Goal: Task Accomplishment & Management: Complete application form

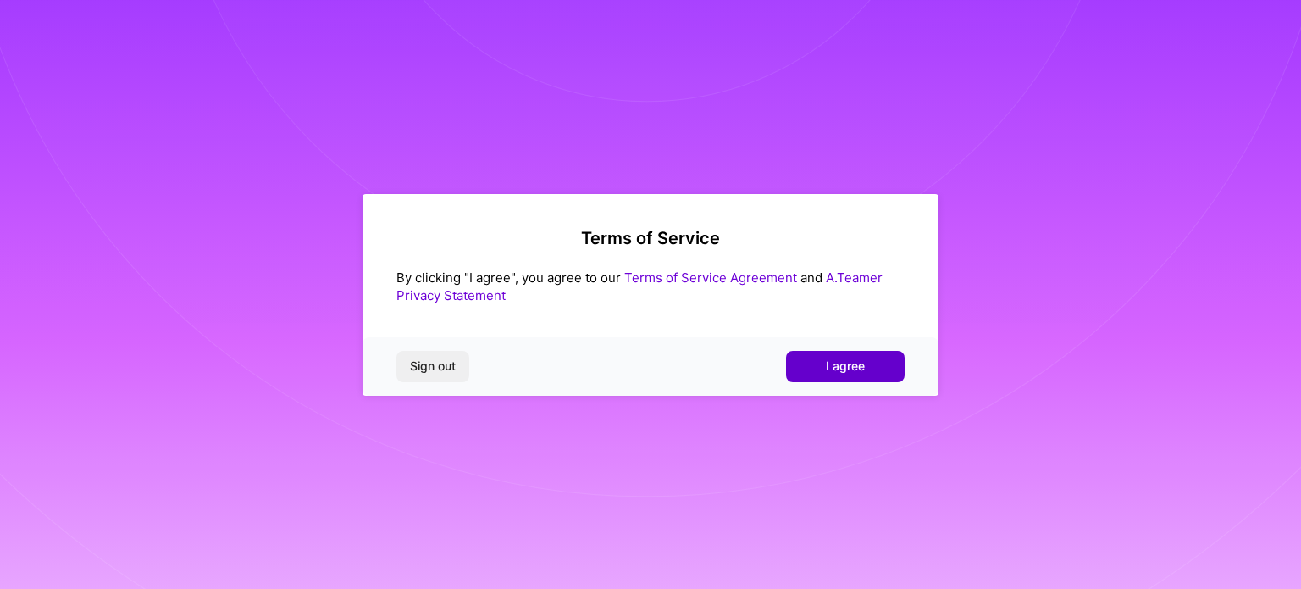
click at [856, 365] on span "I agree" at bounding box center [845, 365] width 39 height 17
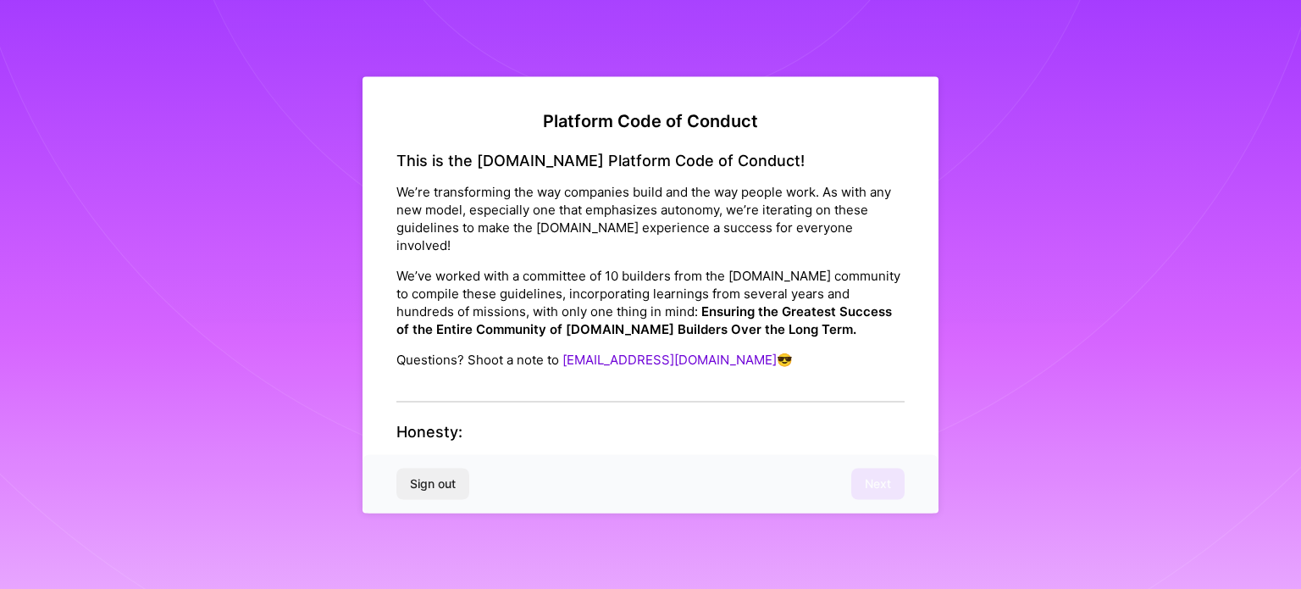
click at [717, 362] on div "This is the [DOMAIN_NAME] Platform Code of Conduct! We’re transforming the way …" at bounding box center [650, 277] width 508 height 252
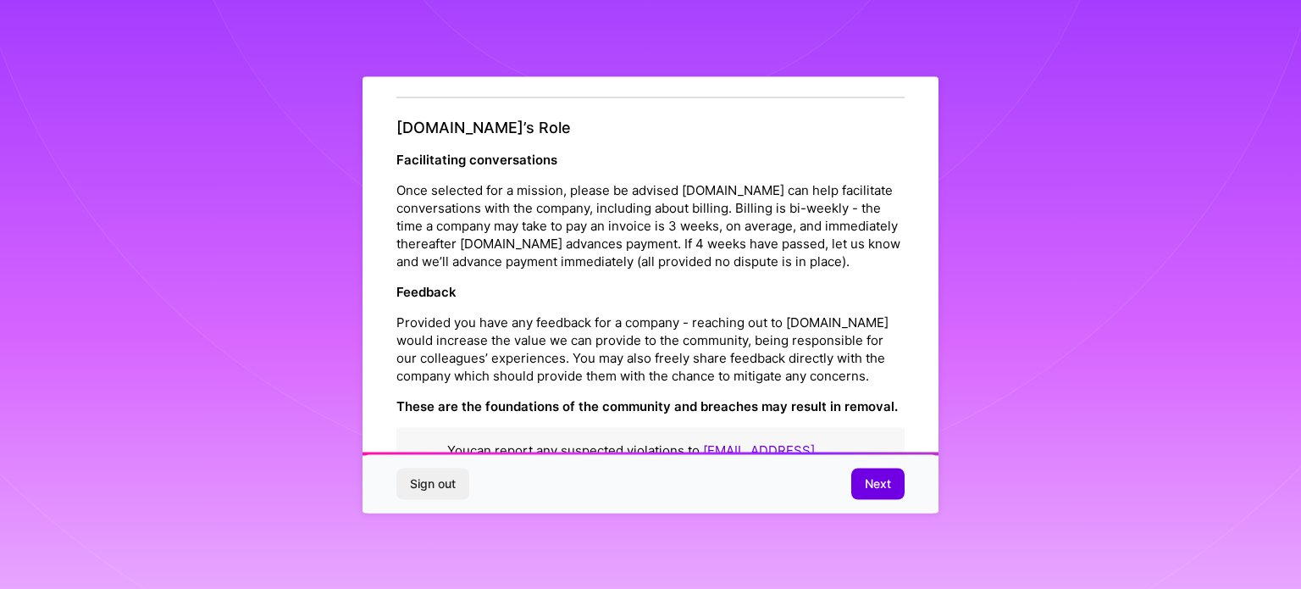
scroll to position [1964, 0]
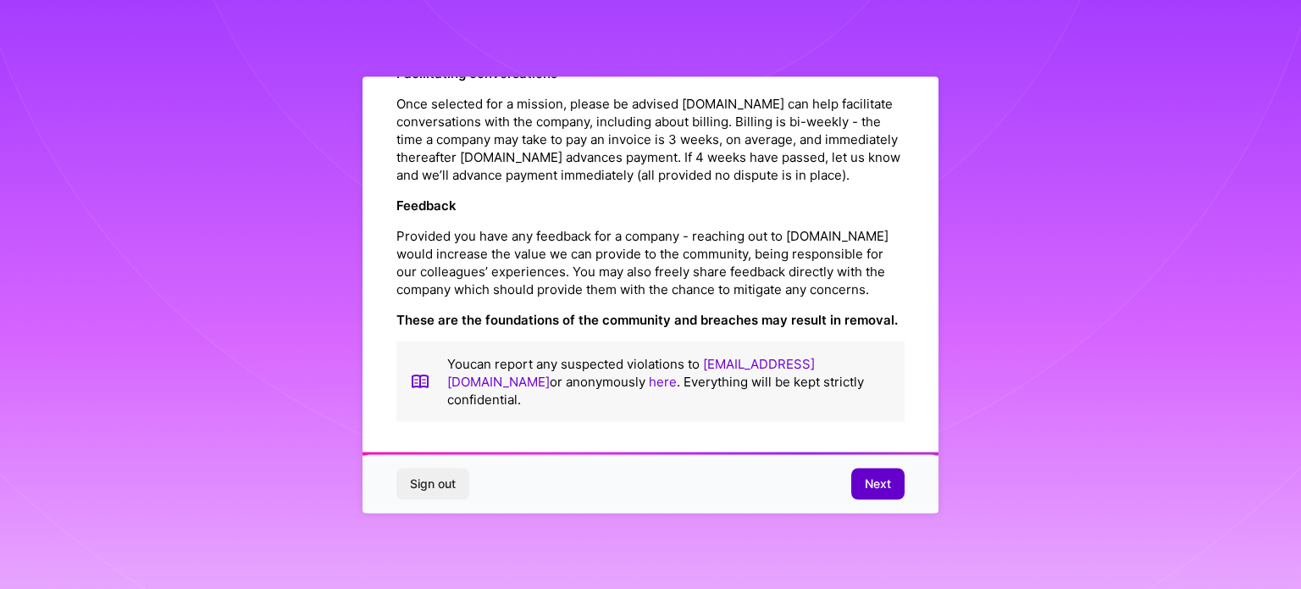
click at [871, 496] on button "Next" at bounding box center [877, 483] width 53 height 30
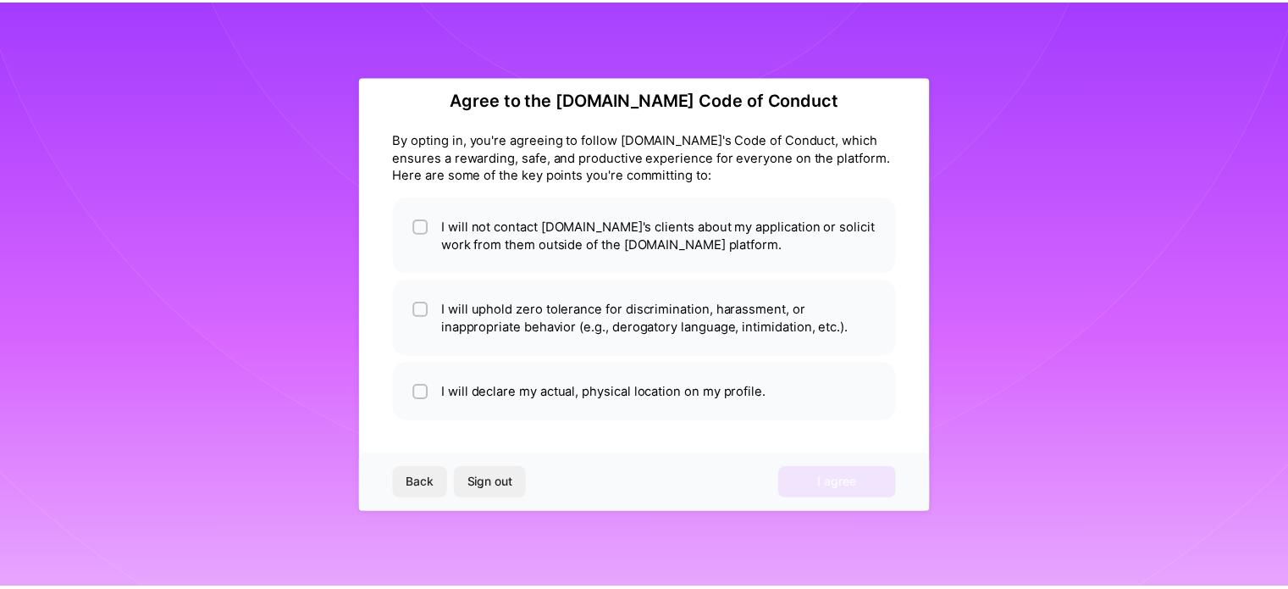
scroll to position [20, 0]
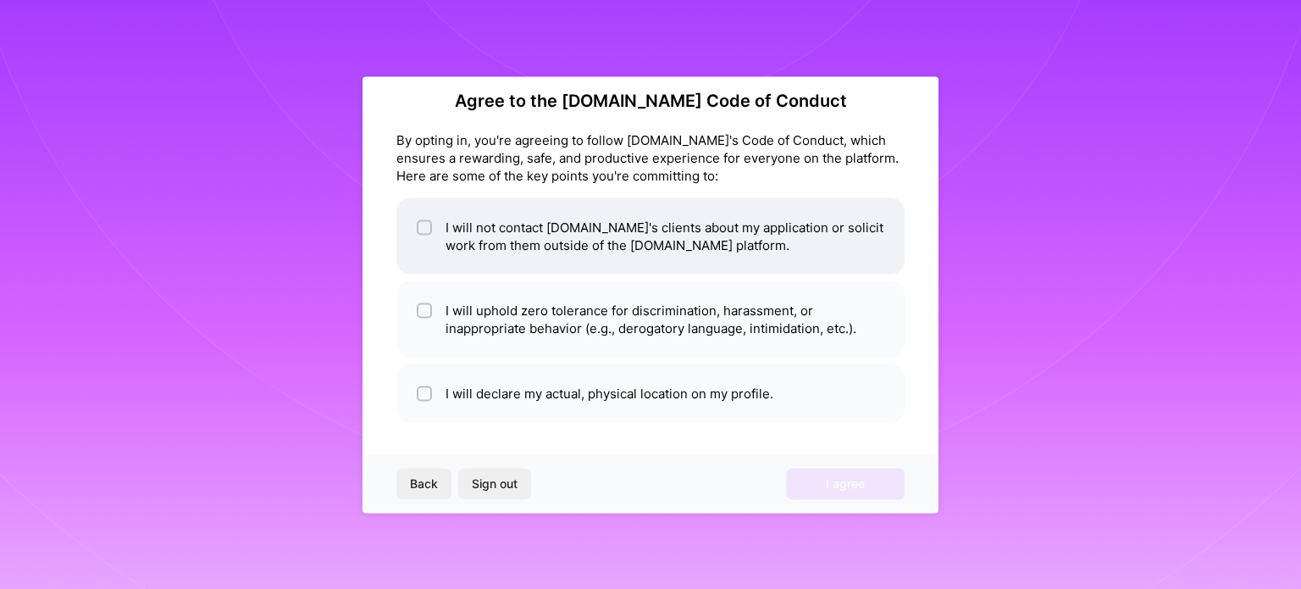
click at [660, 253] on li "I will not contact [DOMAIN_NAME]'s clients about my application or solicit work…" at bounding box center [650, 235] width 508 height 76
checkbox input "true"
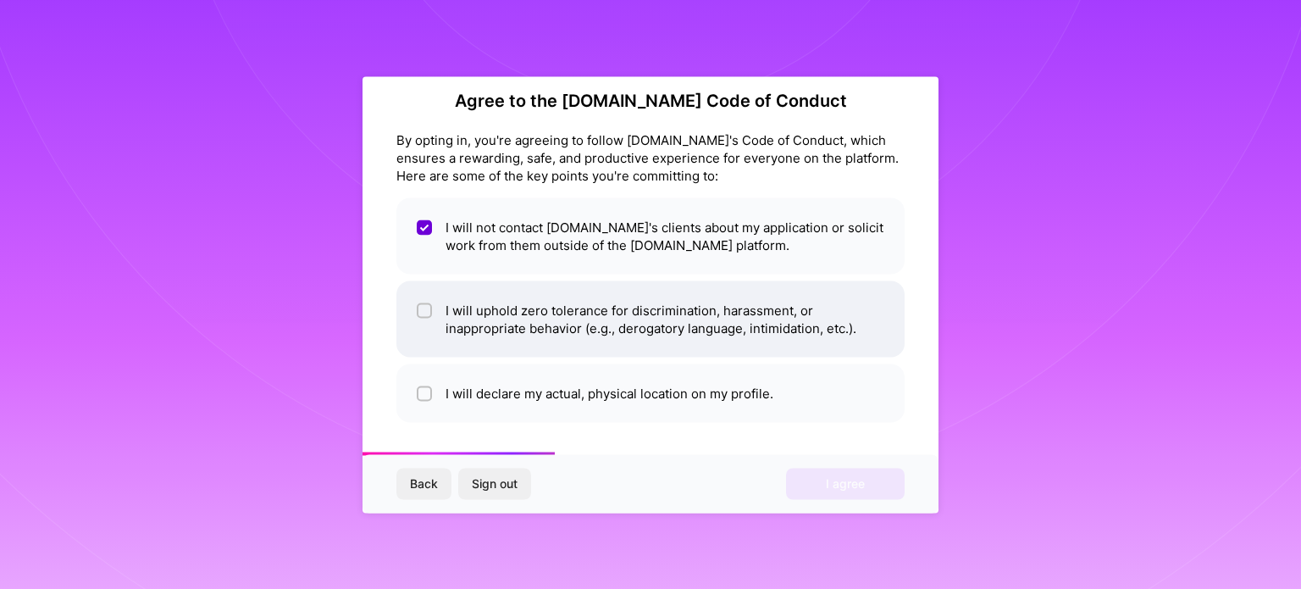
click at [681, 307] on li "I will uphold zero tolerance for discrimination, harassment, or inappropriate b…" at bounding box center [650, 318] width 508 height 76
checkbox input "true"
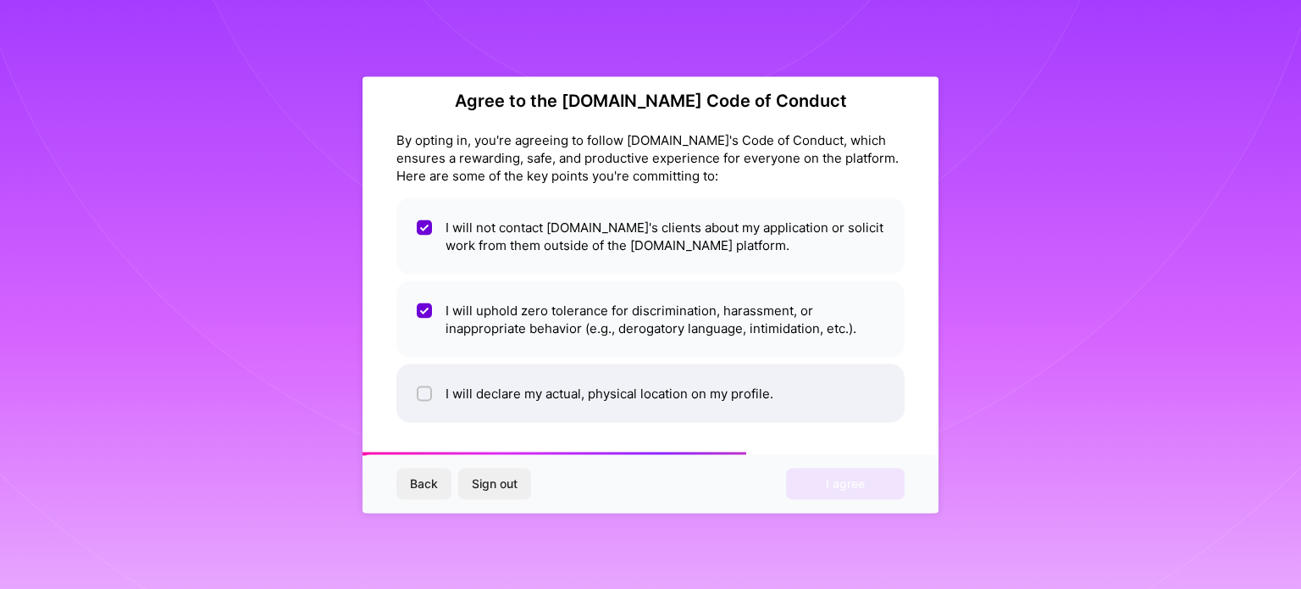
click at [721, 392] on li "I will declare my actual, physical location on my profile." at bounding box center [650, 392] width 508 height 58
checkbox input "true"
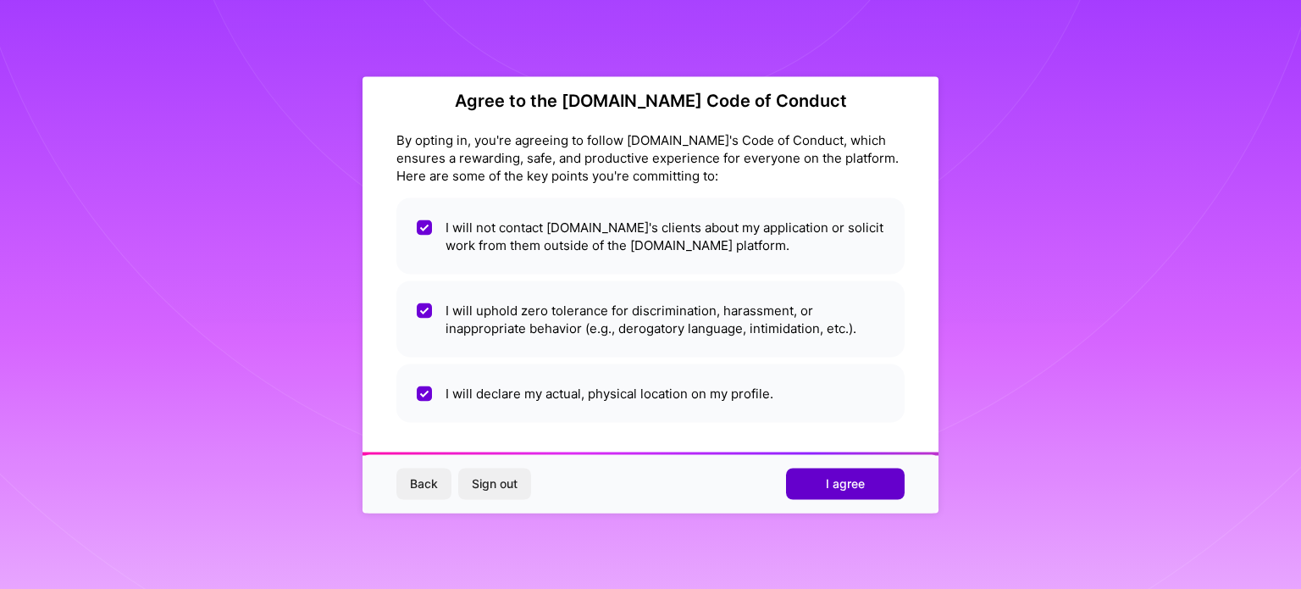
click at [844, 480] on span "I agree" at bounding box center [845, 483] width 39 height 17
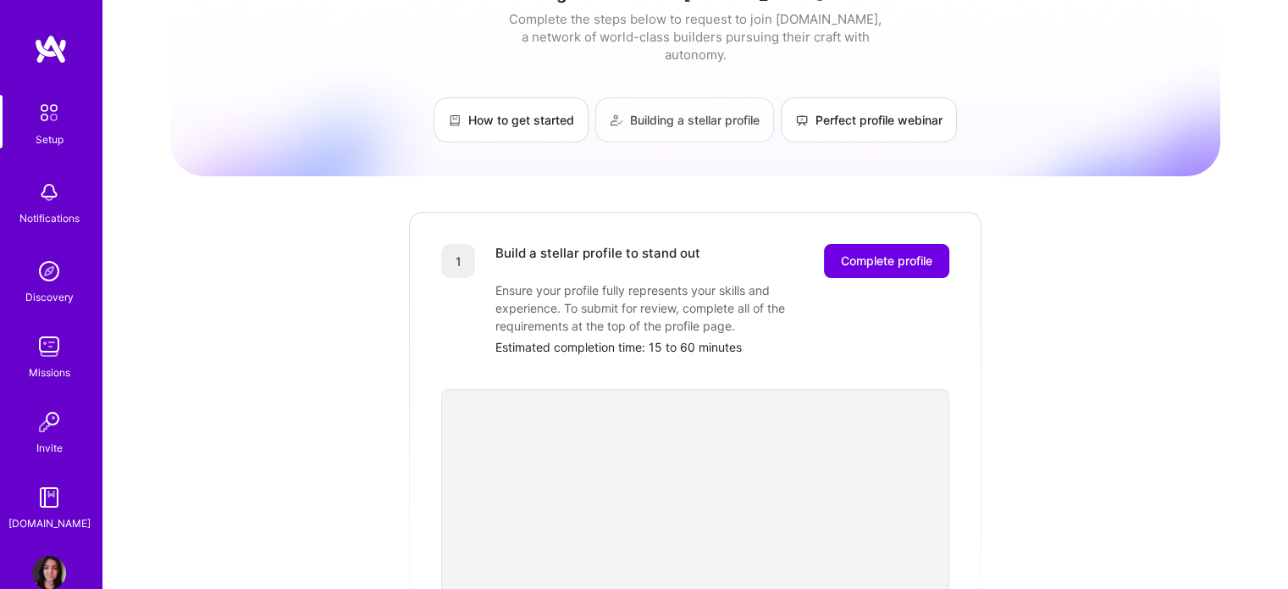
scroll to position [36, 0]
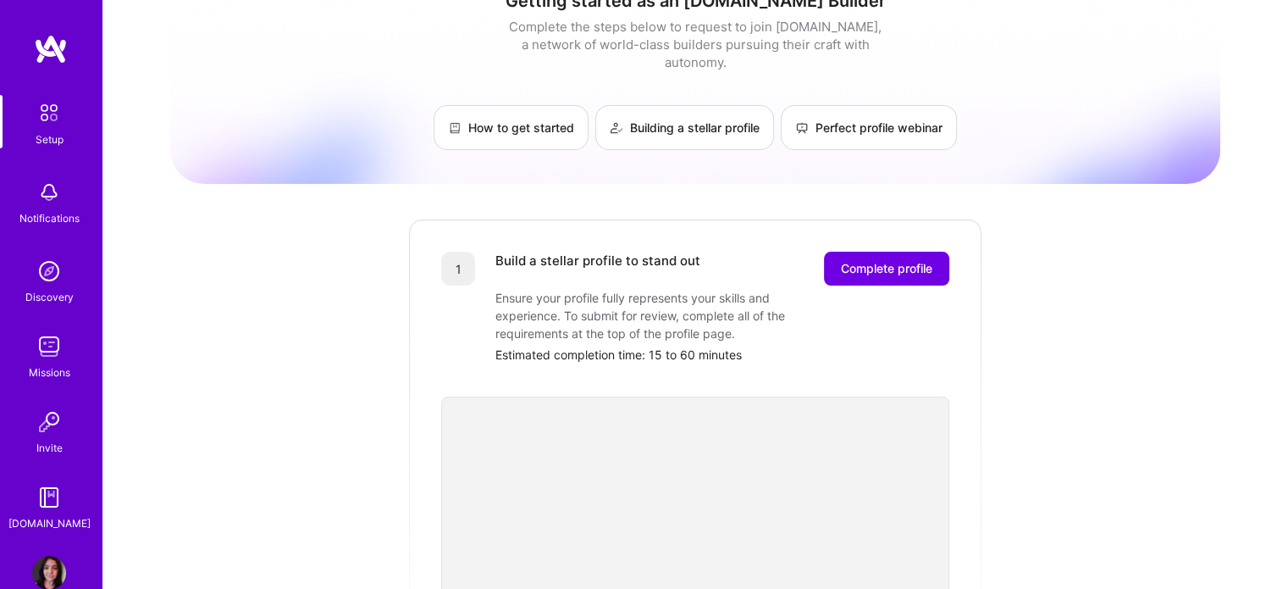
click at [38, 263] on img at bounding box center [49, 271] width 34 height 34
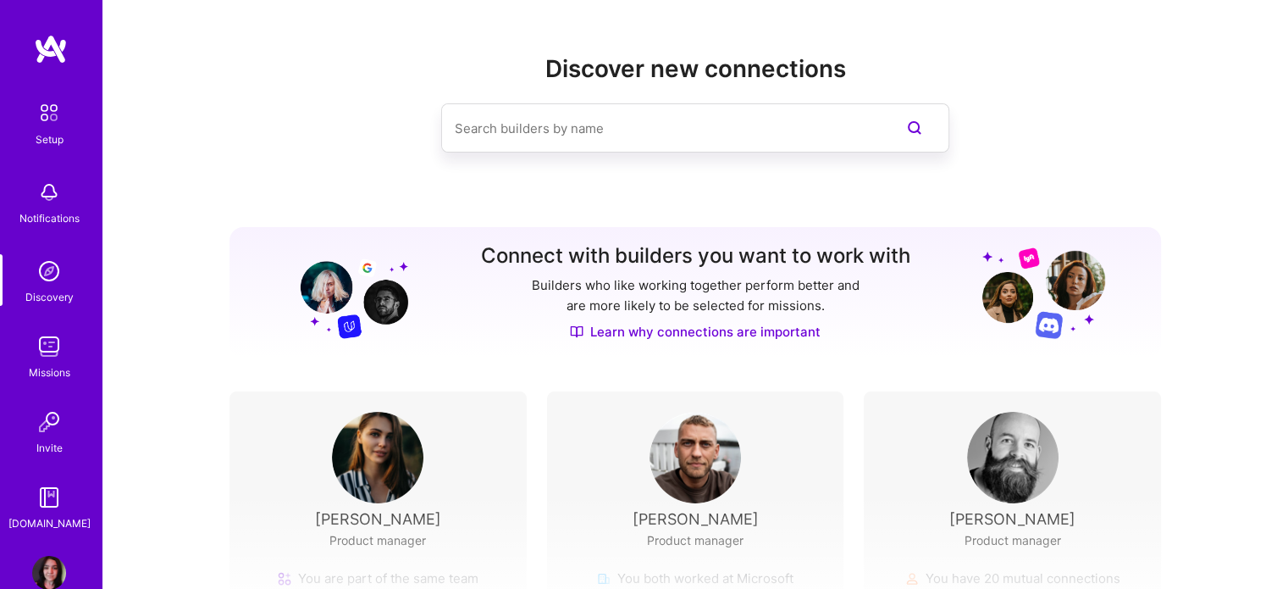
scroll to position [2, 0]
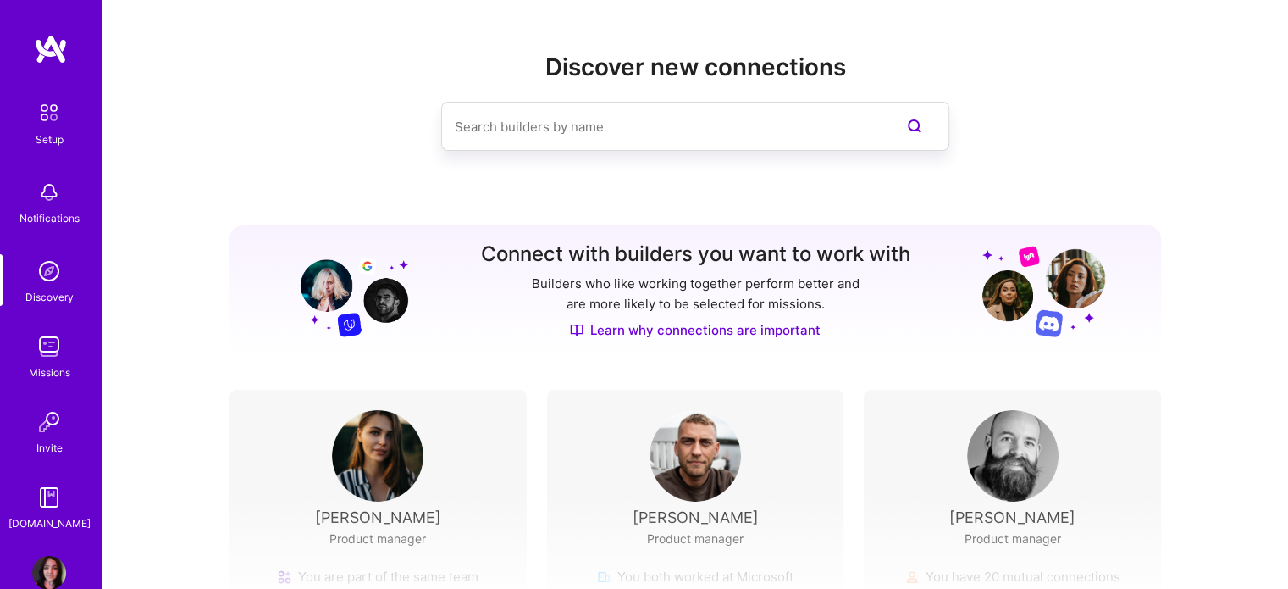
click at [531, 130] on input at bounding box center [661, 126] width 413 height 43
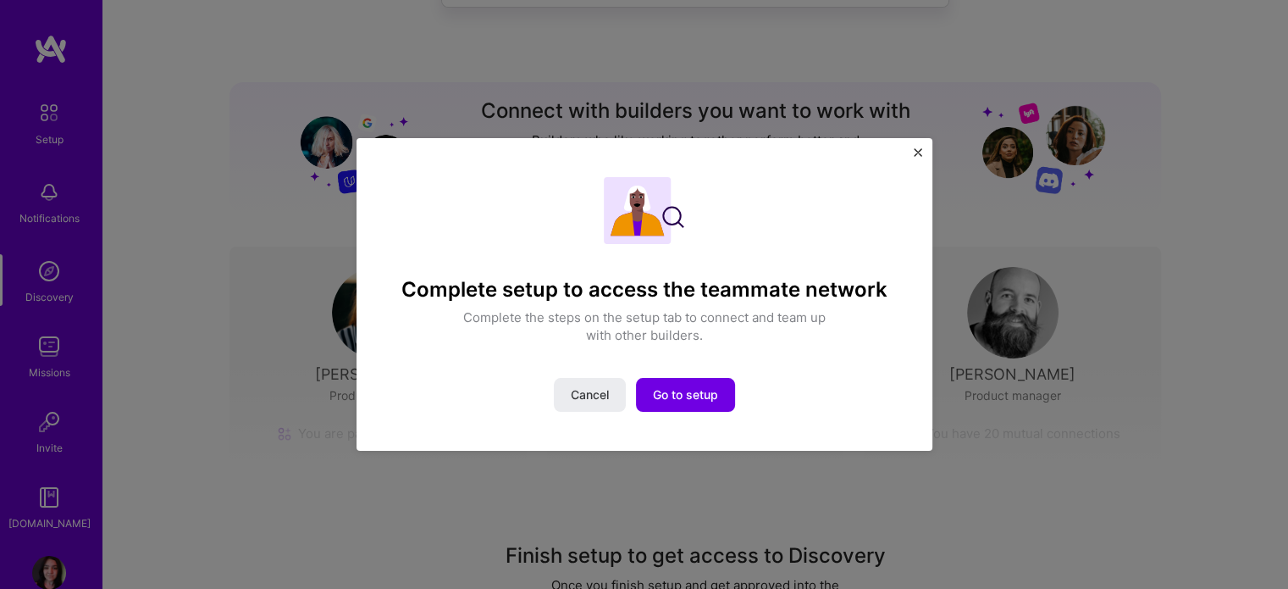
scroll to position [208, 0]
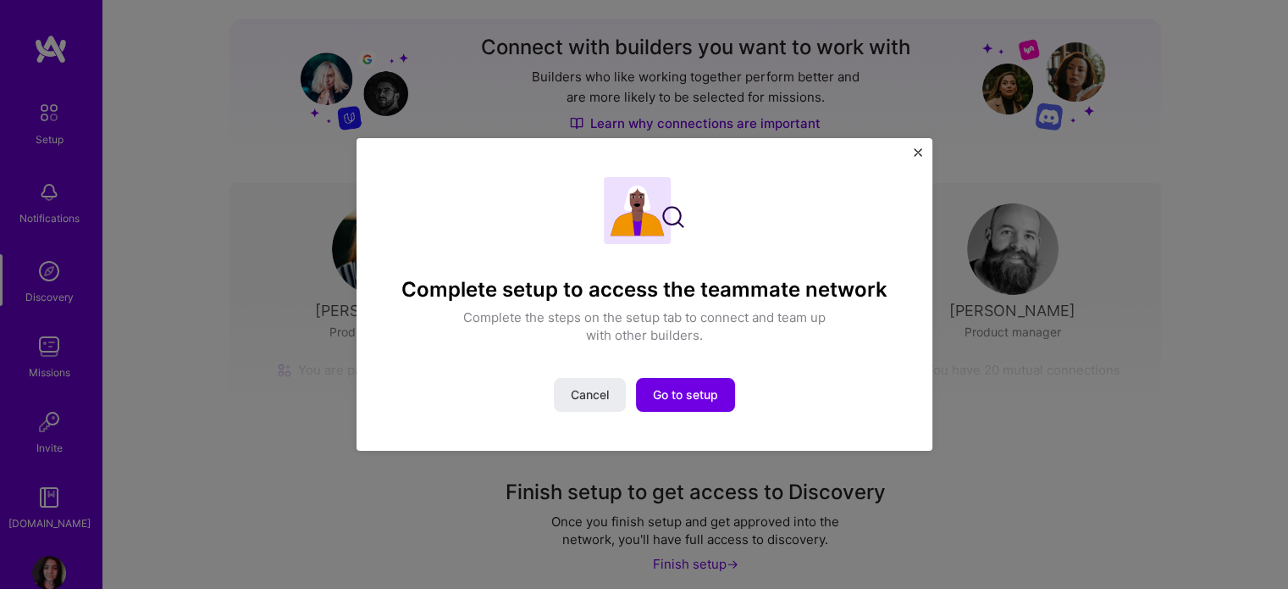
click at [318, 141] on div "Complete setup to access the teammate network Complete the steps on the setup t…" at bounding box center [644, 294] width 1288 height 589
